Goal: Navigation & Orientation: Find specific page/section

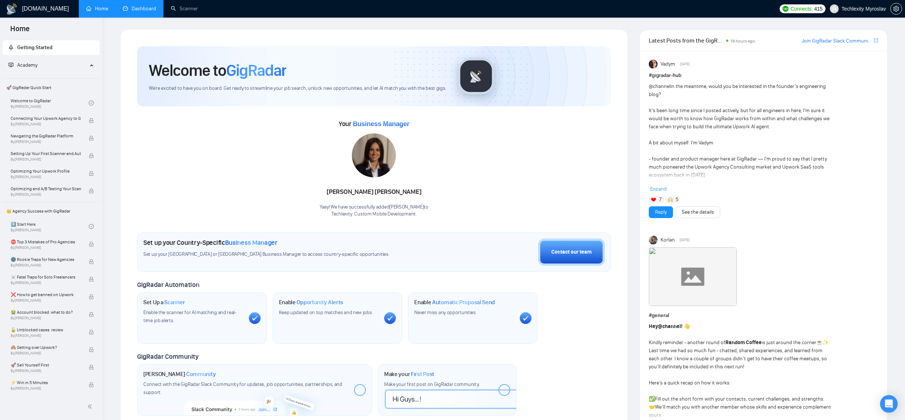
click at [147, 12] on link "Dashboard" at bounding box center [139, 9] width 33 height 6
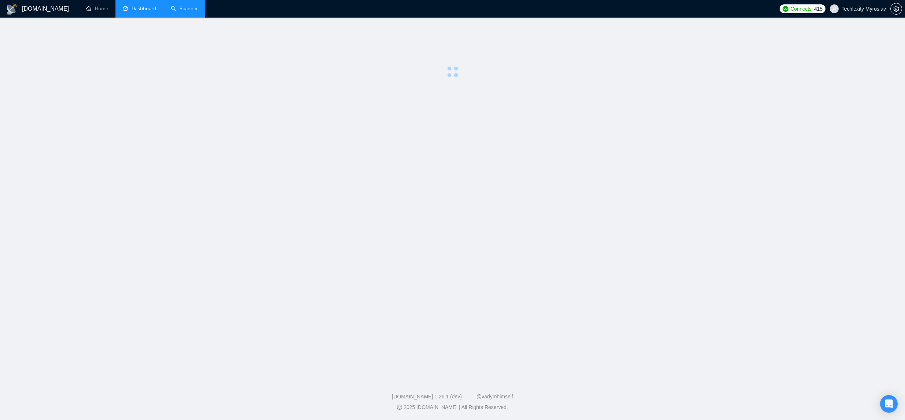
click at [182, 10] on link "Scanner" at bounding box center [184, 9] width 27 height 6
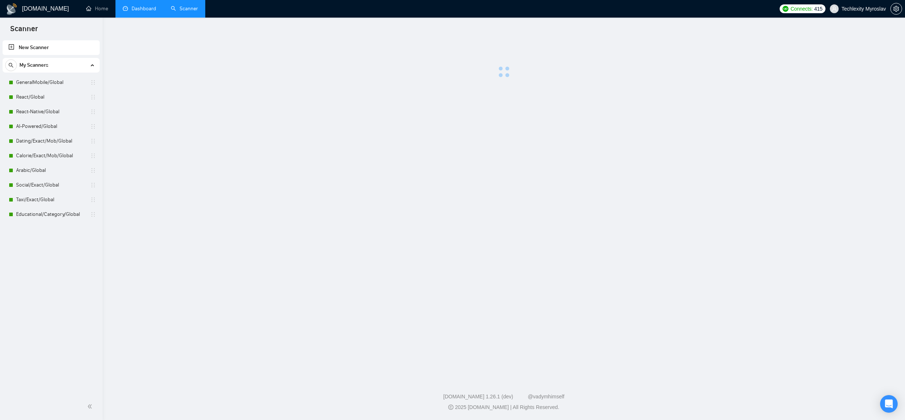
click at [147, 12] on link "Dashboard" at bounding box center [139, 9] width 33 height 6
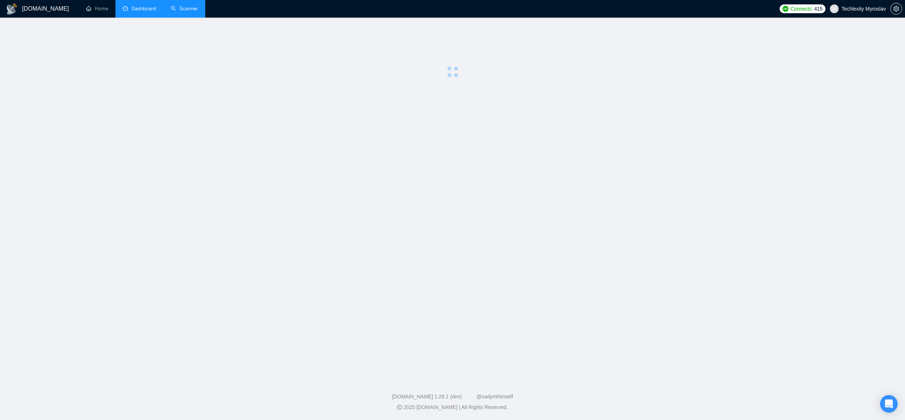
click at [187, 8] on link "Scanner" at bounding box center [184, 9] width 27 height 6
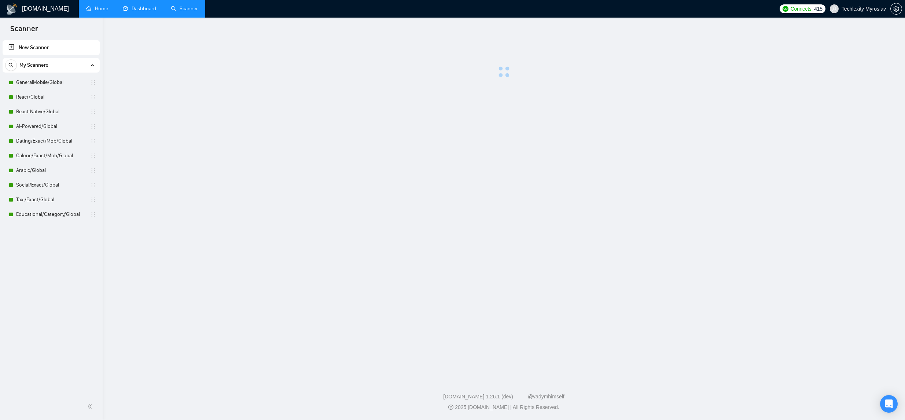
click at [95, 6] on link "Home" at bounding box center [97, 9] width 22 height 6
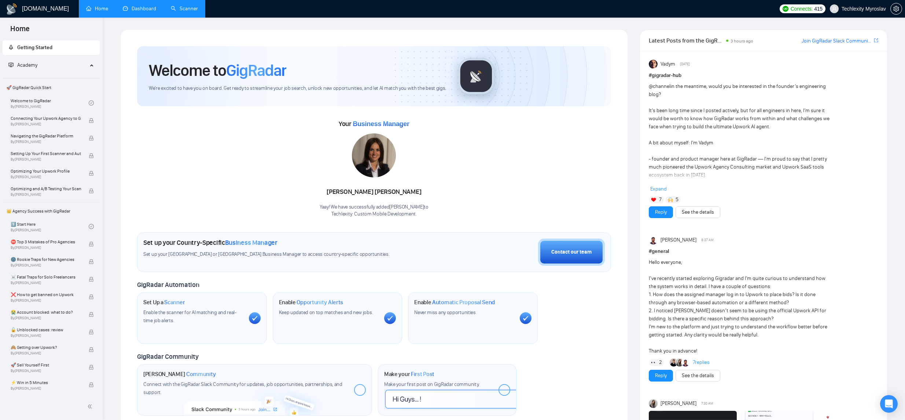
click at [133, 12] on link "Dashboard" at bounding box center [139, 9] width 33 height 6
